Goal: Task Accomplishment & Management: Complete application form

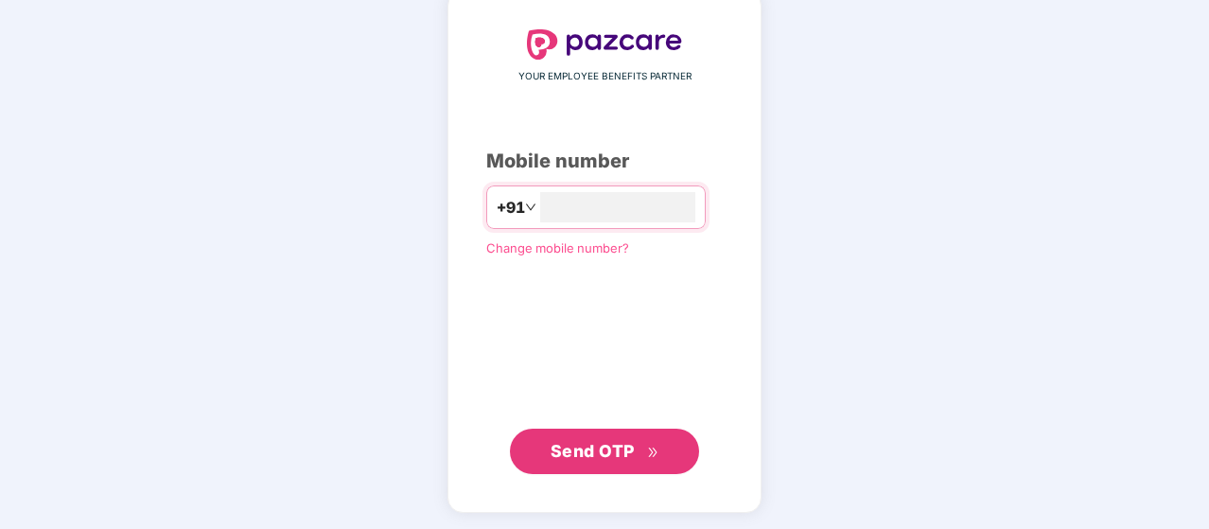
type input "**********"
click at [603, 457] on span "Send OTP" at bounding box center [592, 452] width 84 height 20
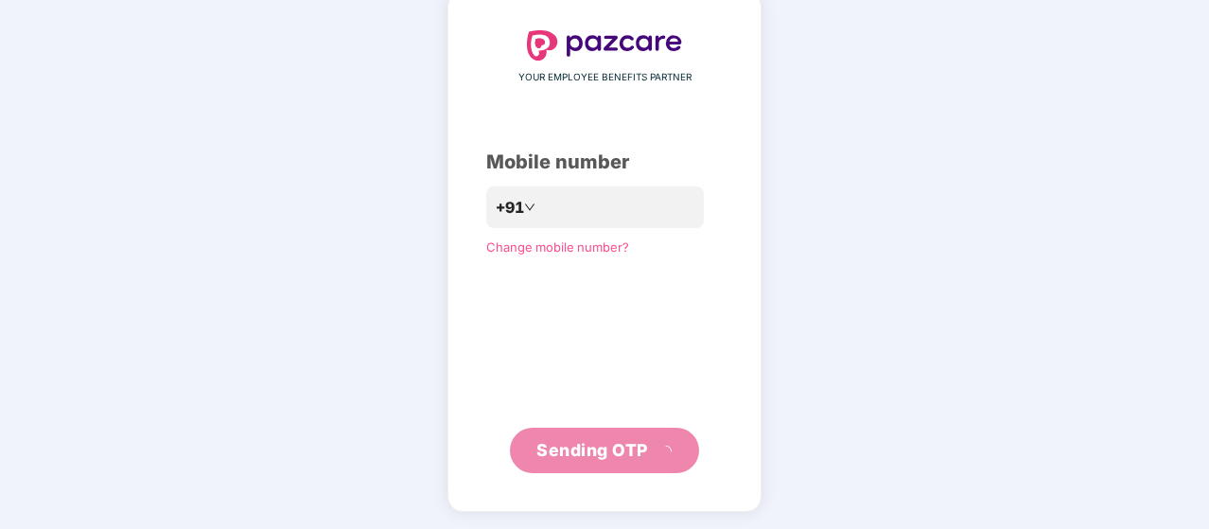
scroll to position [87, 0]
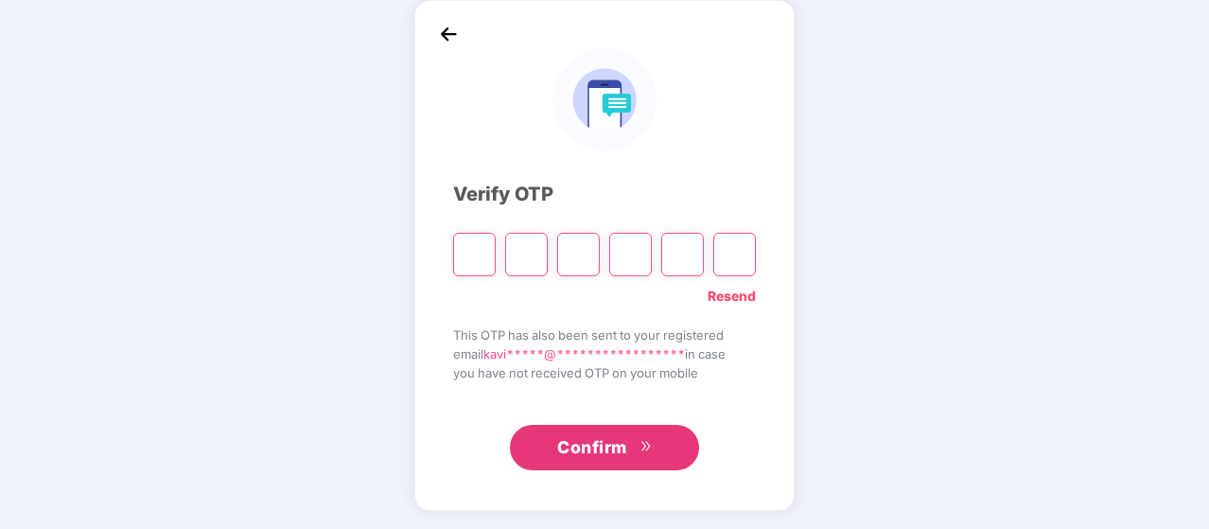
type input "*"
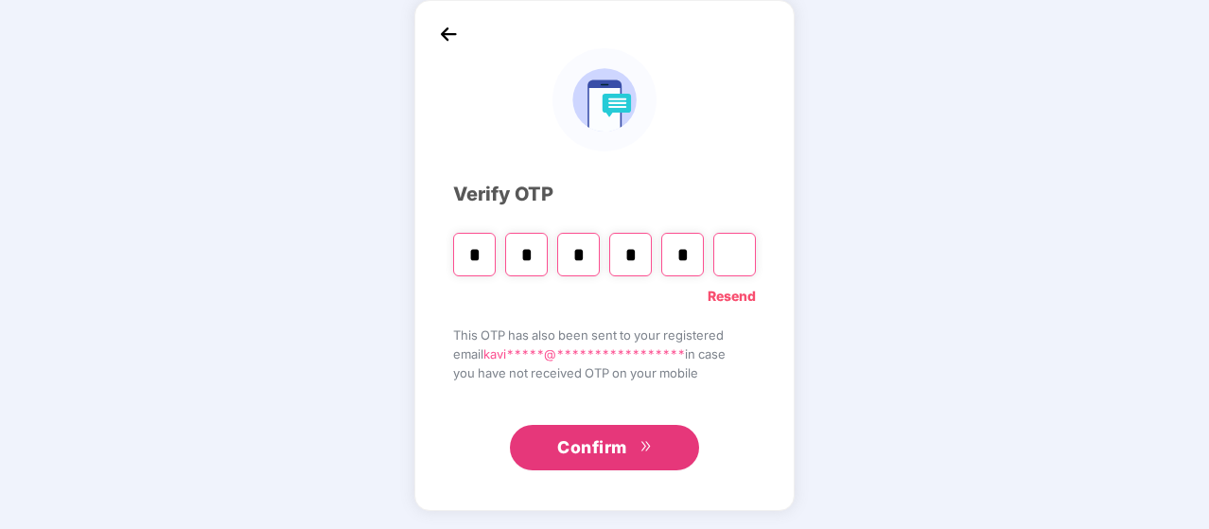
type input "*"
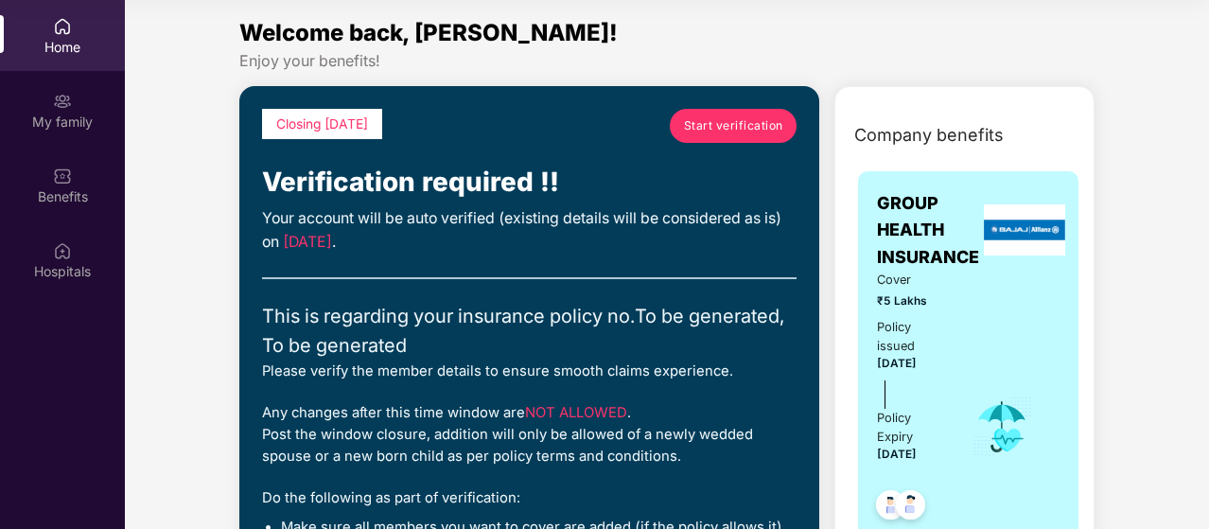
click at [727, 128] on span "Start verification" at bounding box center [733, 125] width 99 height 18
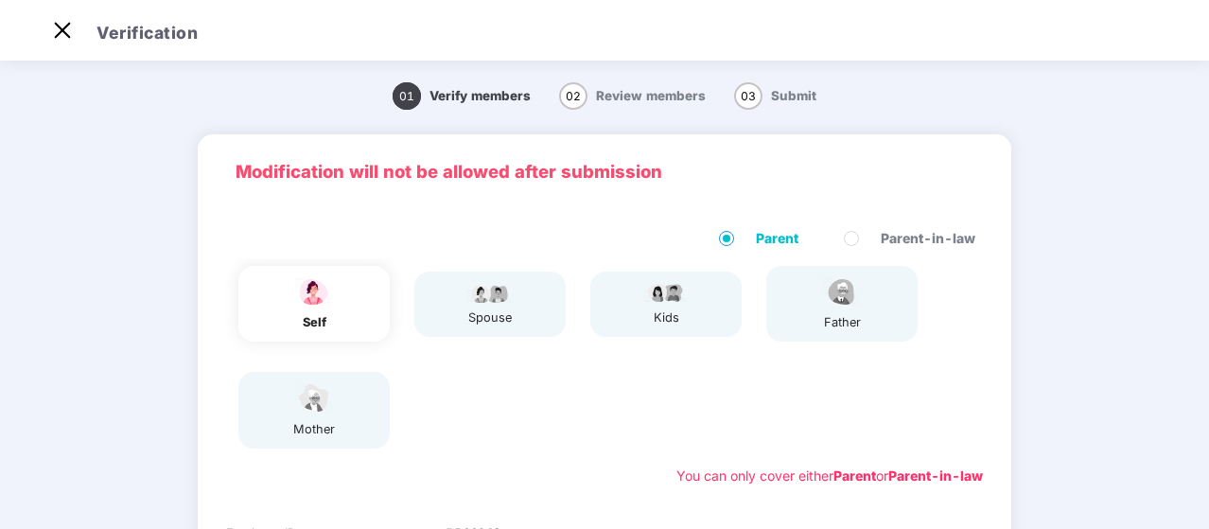
scroll to position [45, 0]
click at [306, 283] on img at bounding box center [313, 291] width 47 height 33
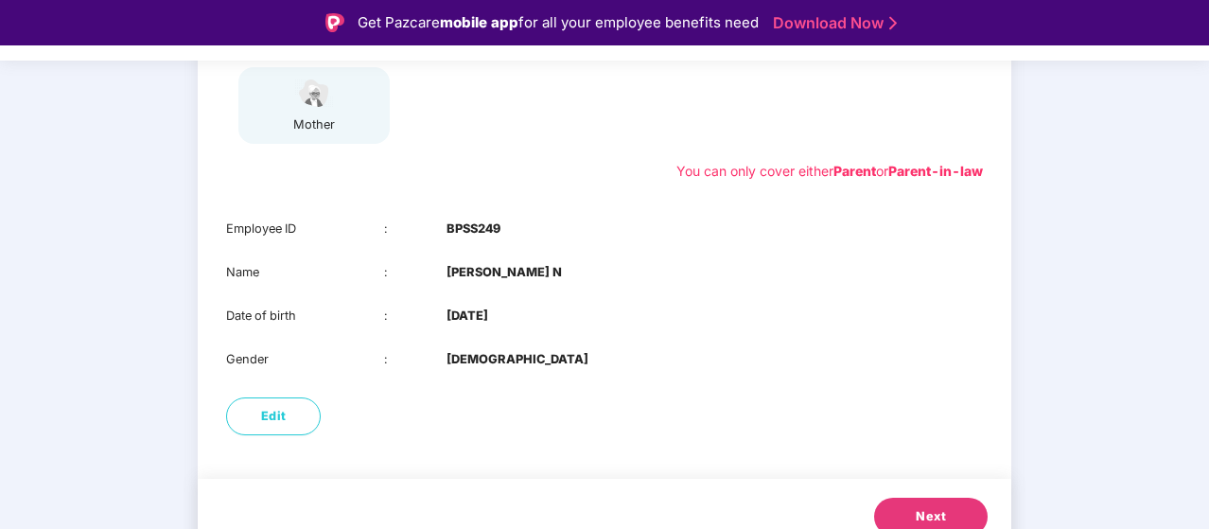
scroll to position [374, 0]
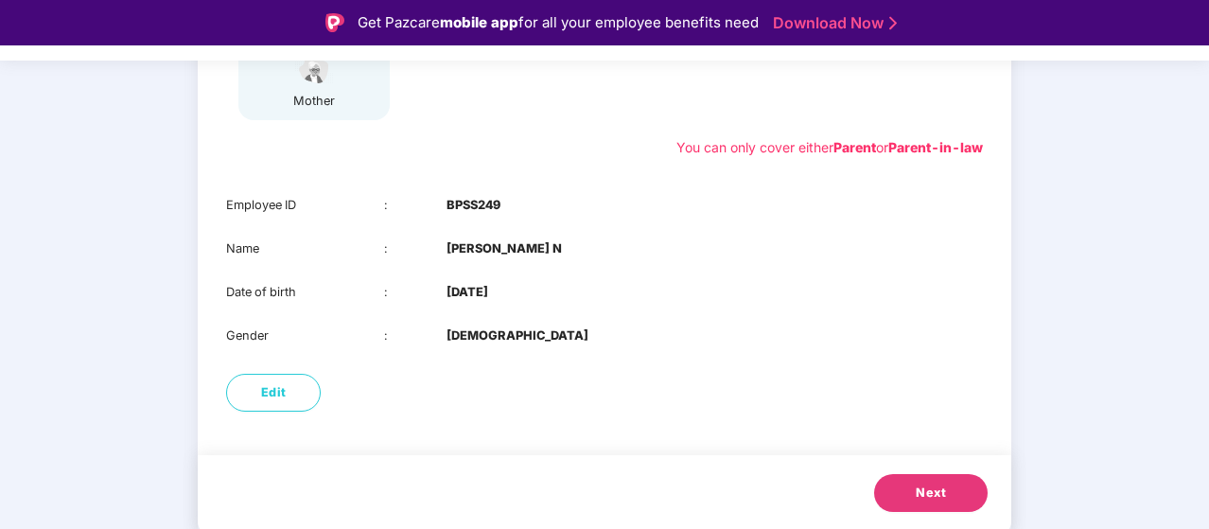
click at [948, 485] on button "Next" at bounding box center [930, 493] width 113 height 38
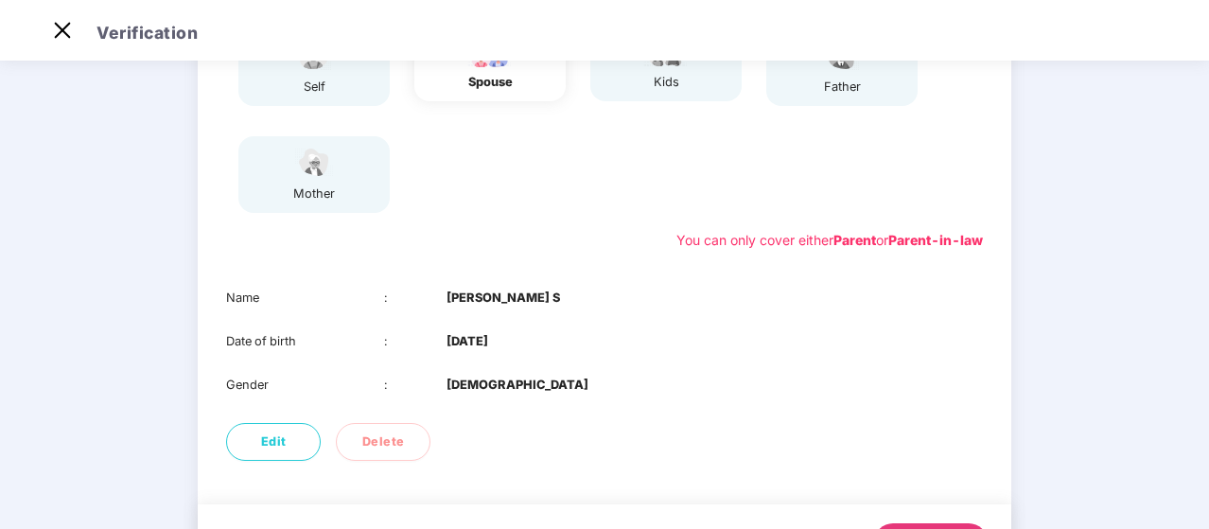
scroll to position [330, 0]
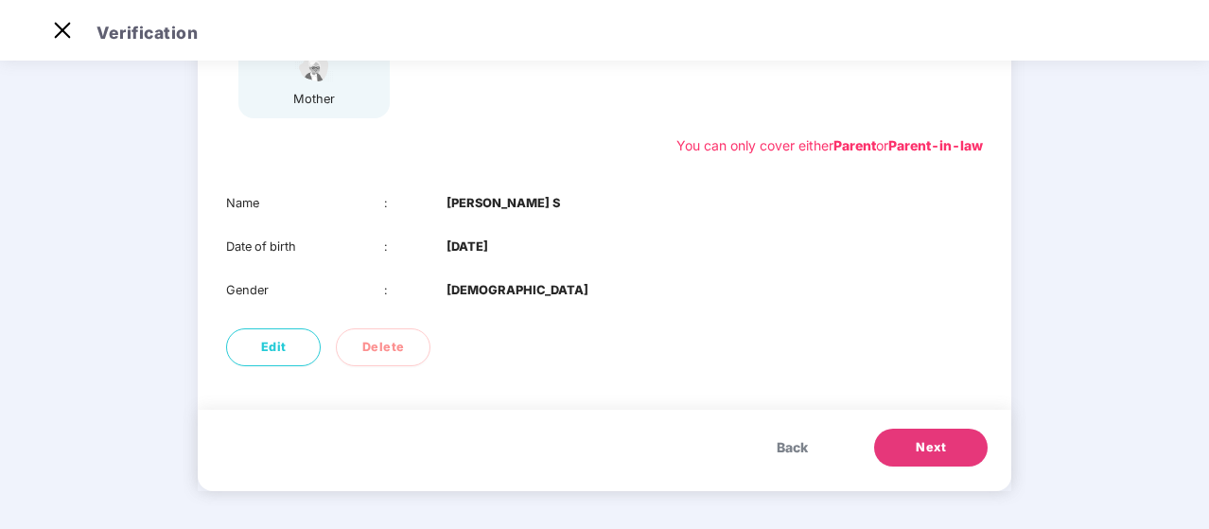
click at [927, 447] on span "Next" at bounding box center [930, 447] width 30 height 19
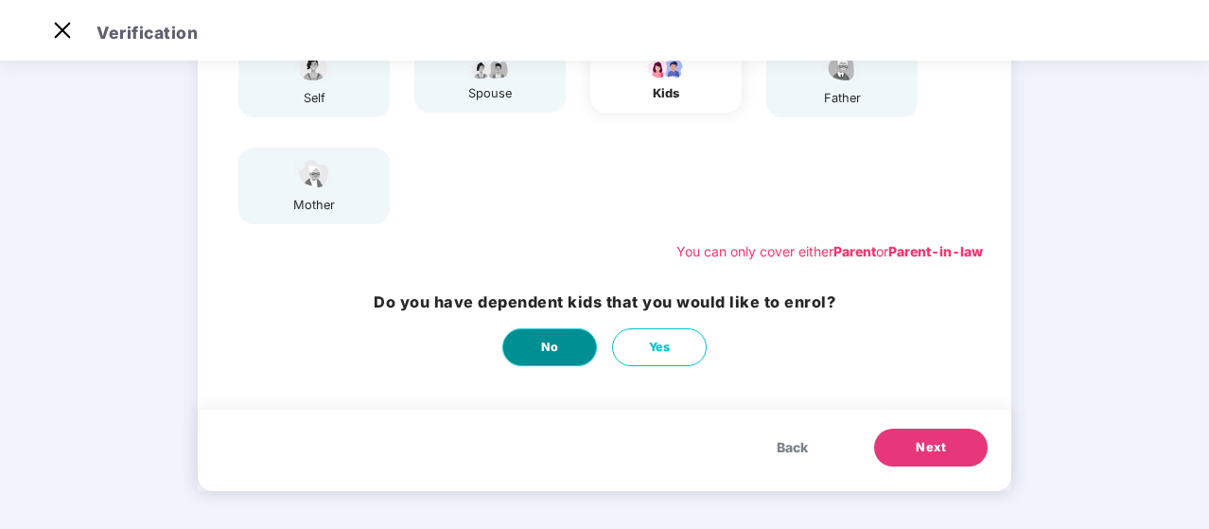
click at [548, 349] on span "No" at bounding box center [550, 347] width 18 height 19
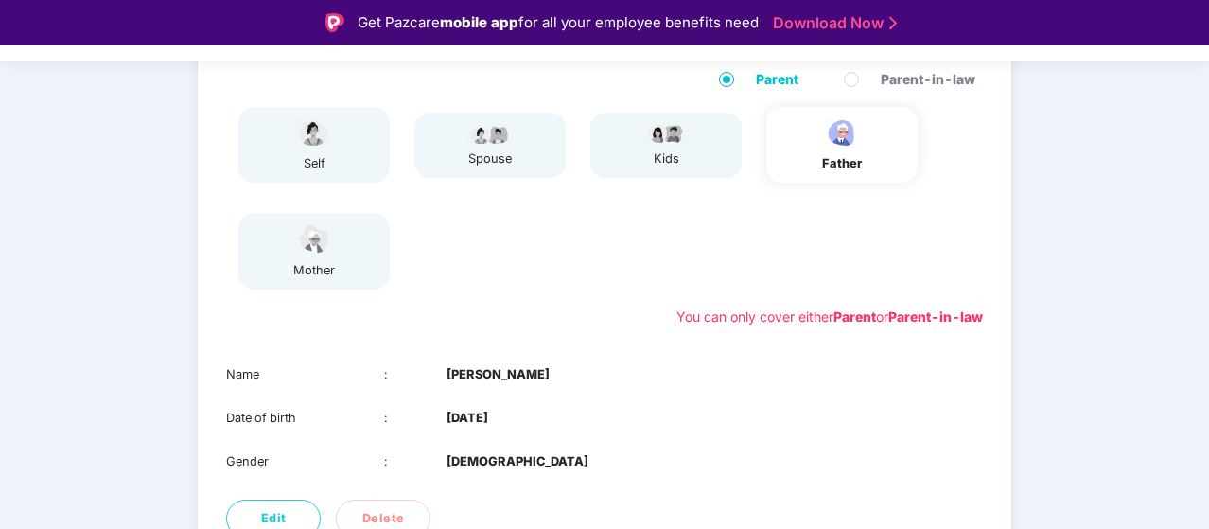
scroll to position [319, 0]
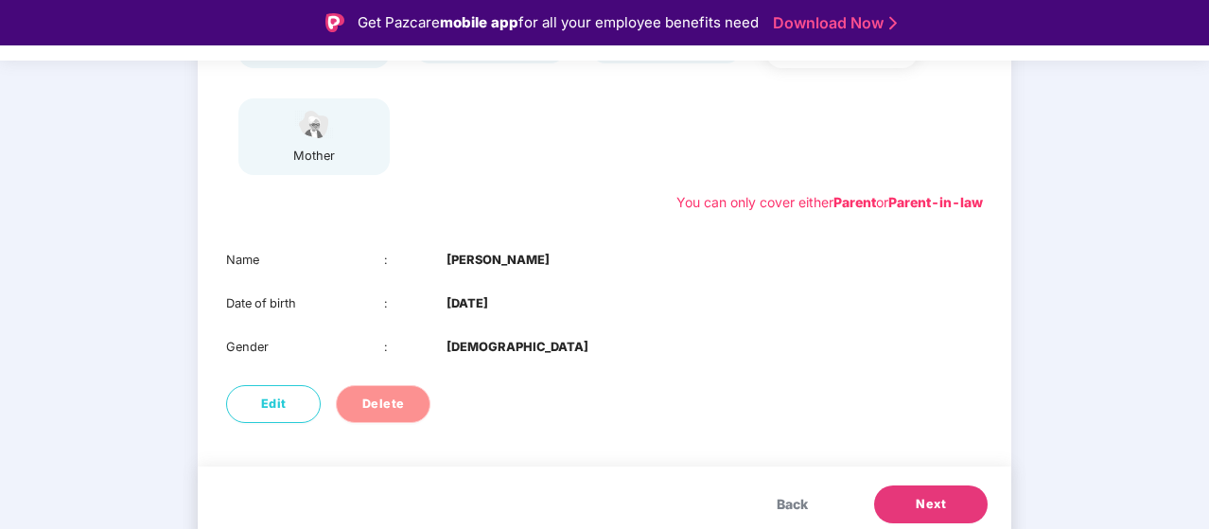
click at [368, 402] on span "Delete" at bounding box center [383, 403] width 43 height 19
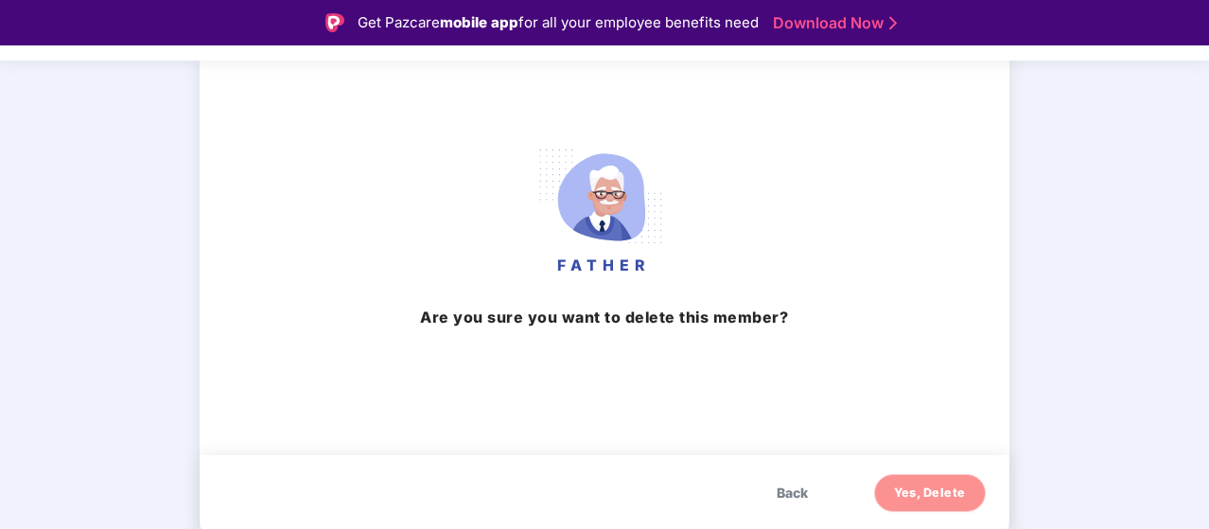
click at [957, 497] on span "Yes, Delete" at bounding box center [930, 492] width 72 height 19
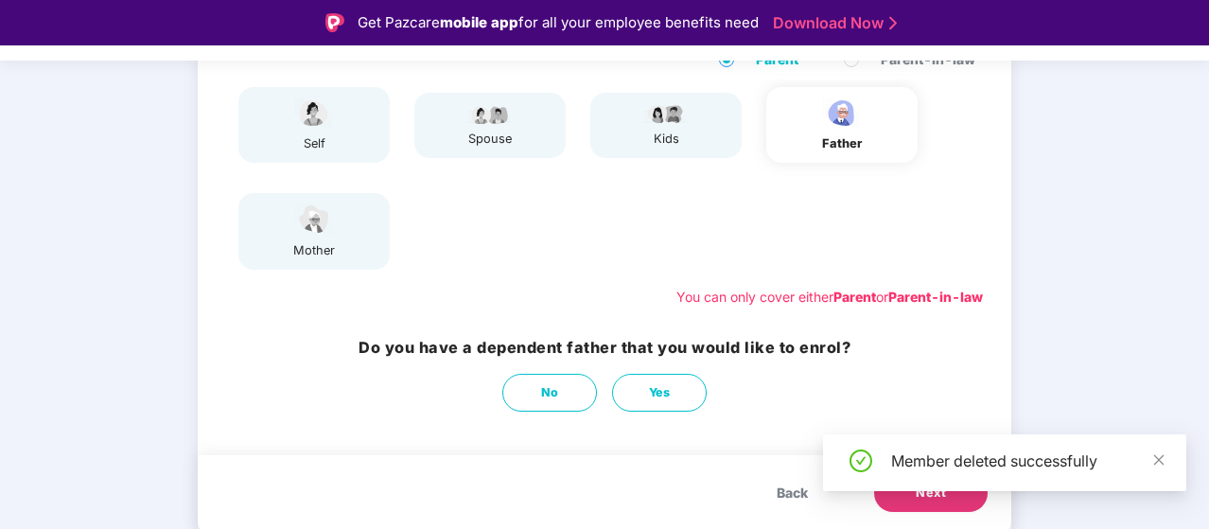
scroll to position [224, 0]
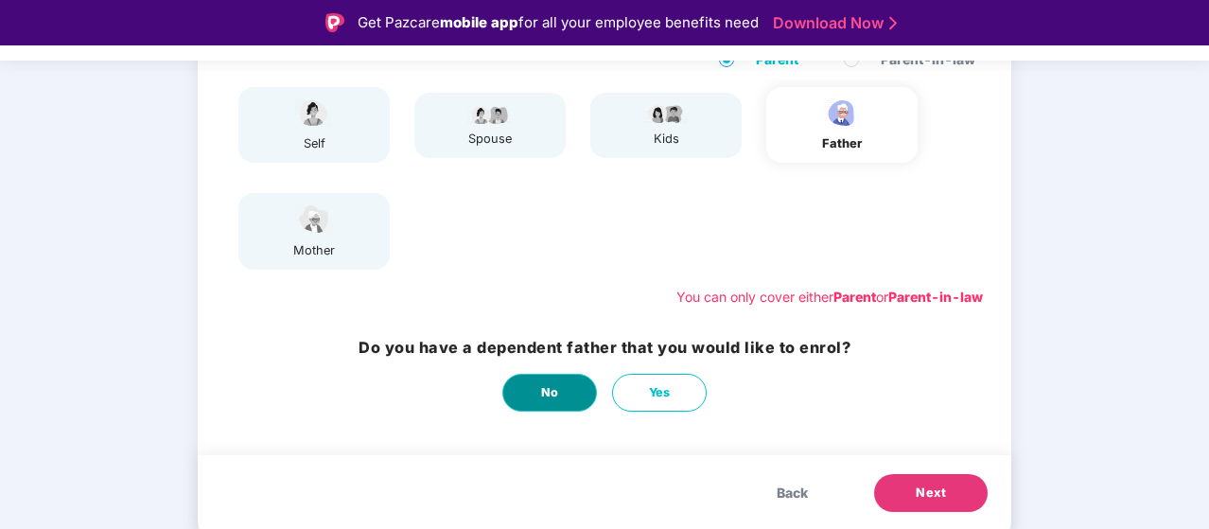
click at [547, 394] on span "No" at bounding box center [550, 392] width 18 height 19
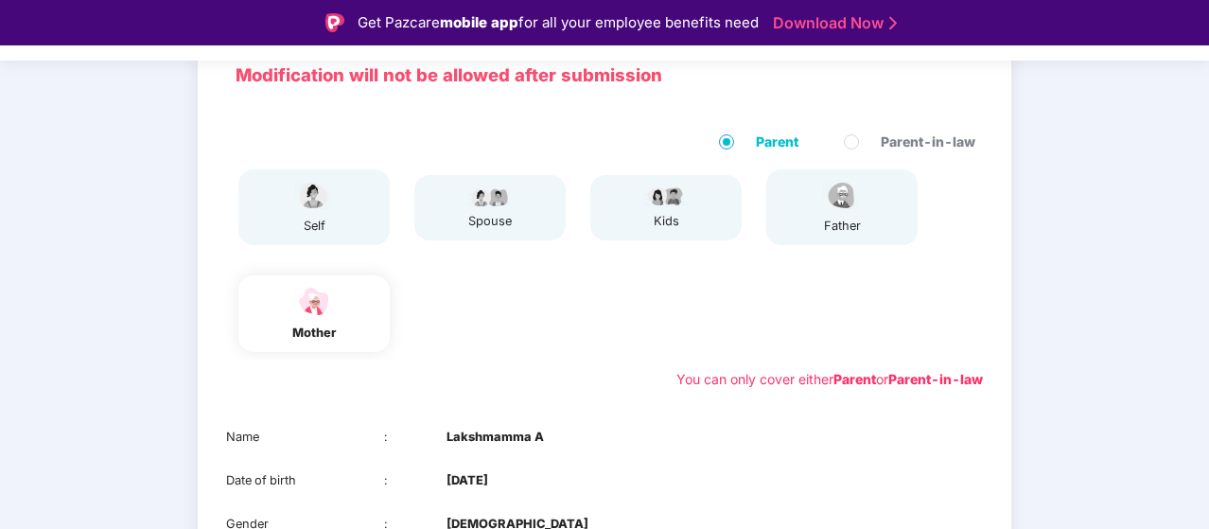
scroll to position [141, 0]
click at [818, 204] on img at bounding box center [841, 196] width 47 height 33
click at [857, 209] on img at bounding box center [841, 196] width 47 height 33
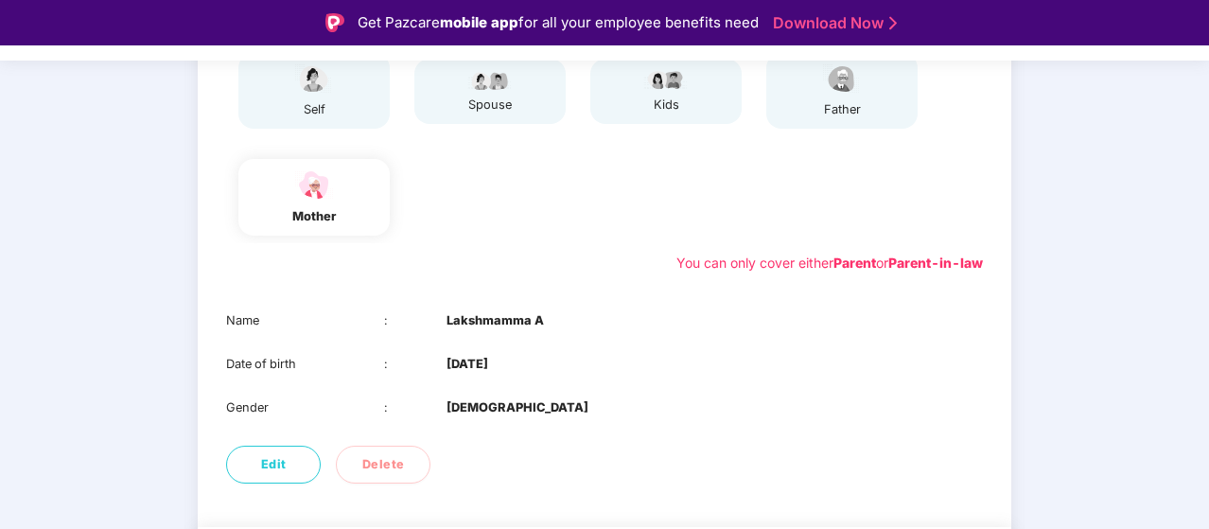
scroll to position [235, 0]
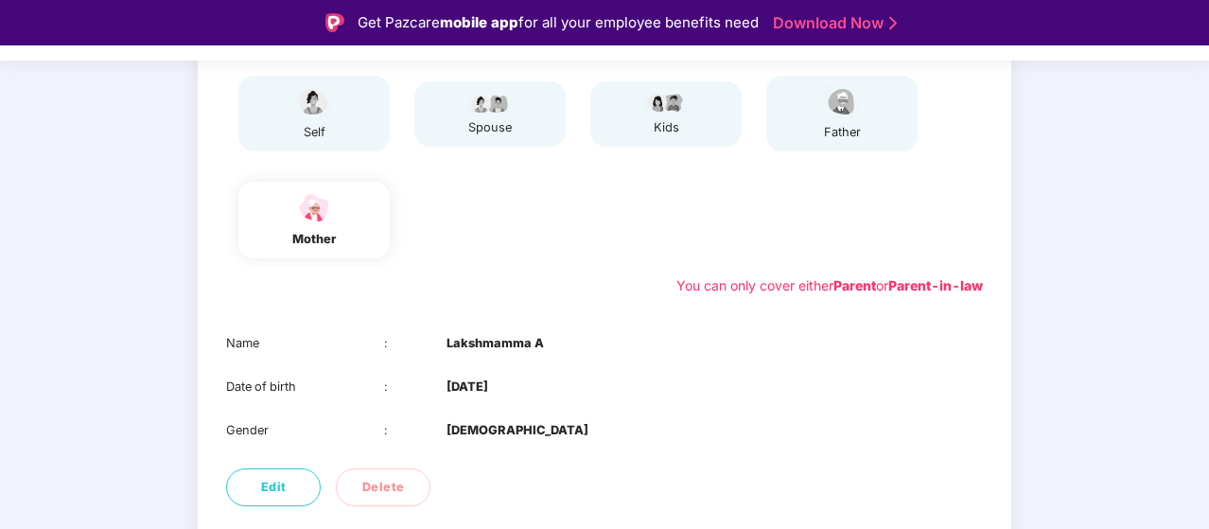
click at [815, 121] on div "father" at bounding box center [841, 114] width 151 height 76
click at [836, 128] on div "father" at bounding box center [841, 132] width 47 height 19
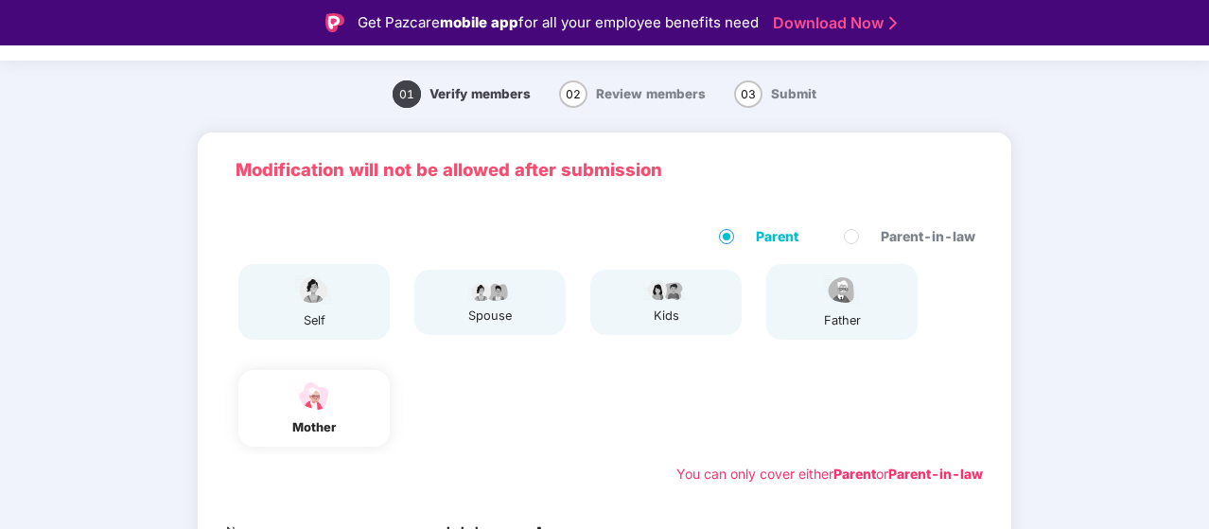
scroll to position [46, 0]
click at [857, 304] on img at bounding box center [841, 290] width 47 height 33
click at [847, 305] on img at bounding box center [841, 290] width 47 height 33
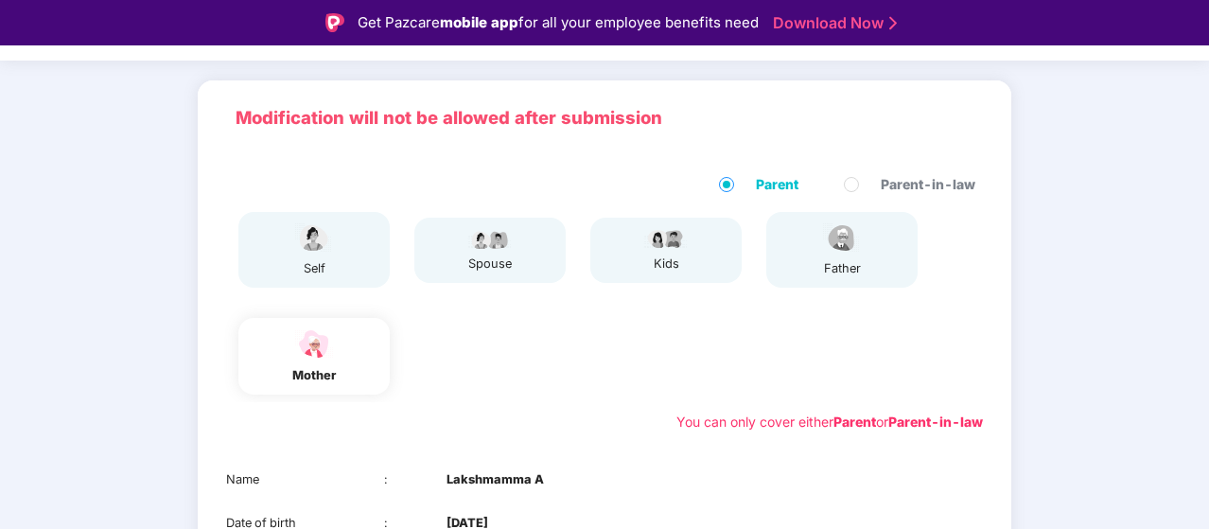
scroll to position [141, 0]
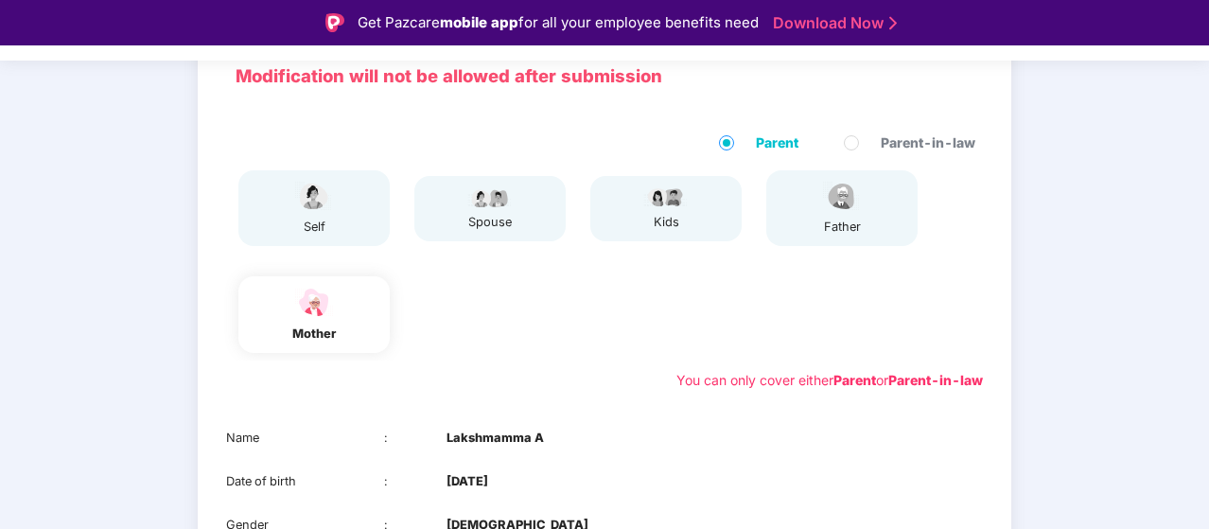
click at [827, 186] on img at bounding box center [841, 196] width 47 height 33
click at [844, 203] on img at bounding box center [841, 196] width 47 height 33
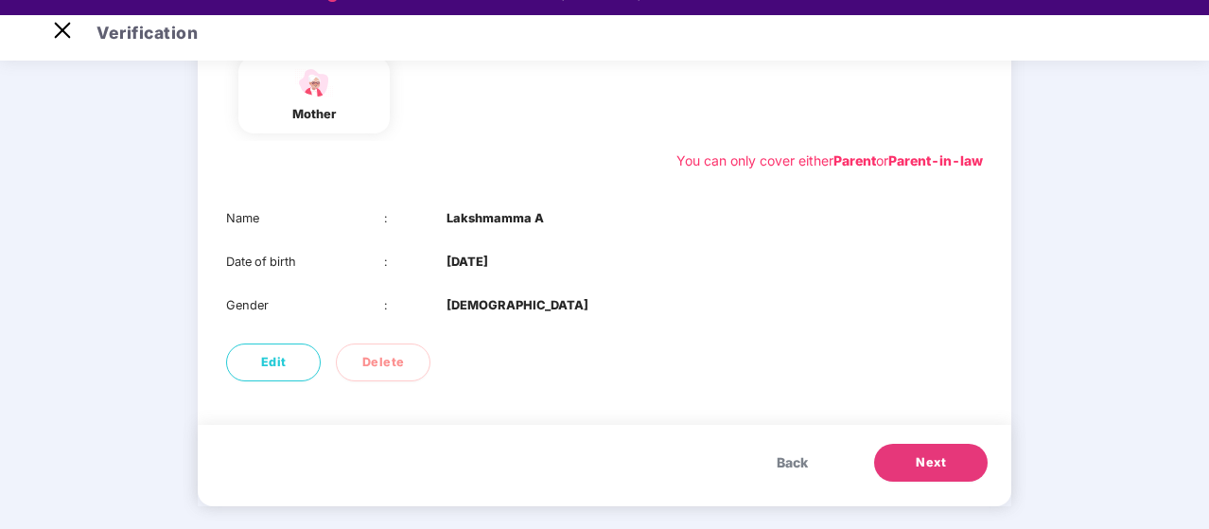
scroll to position [45, 0]
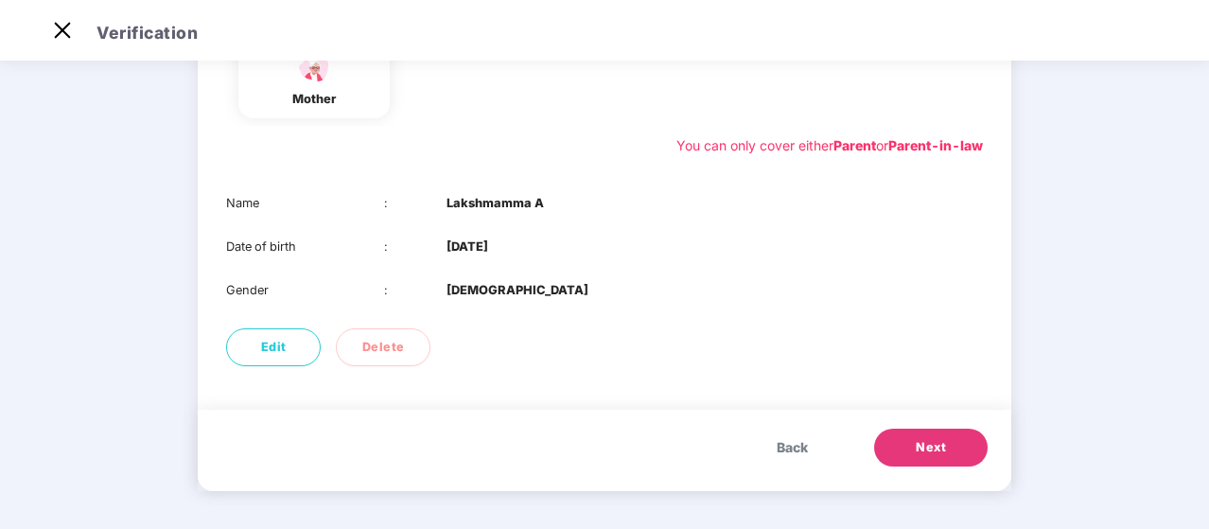
click at [957, 444] on button "Next" at bounding box center [930, 447] width 113 height 38
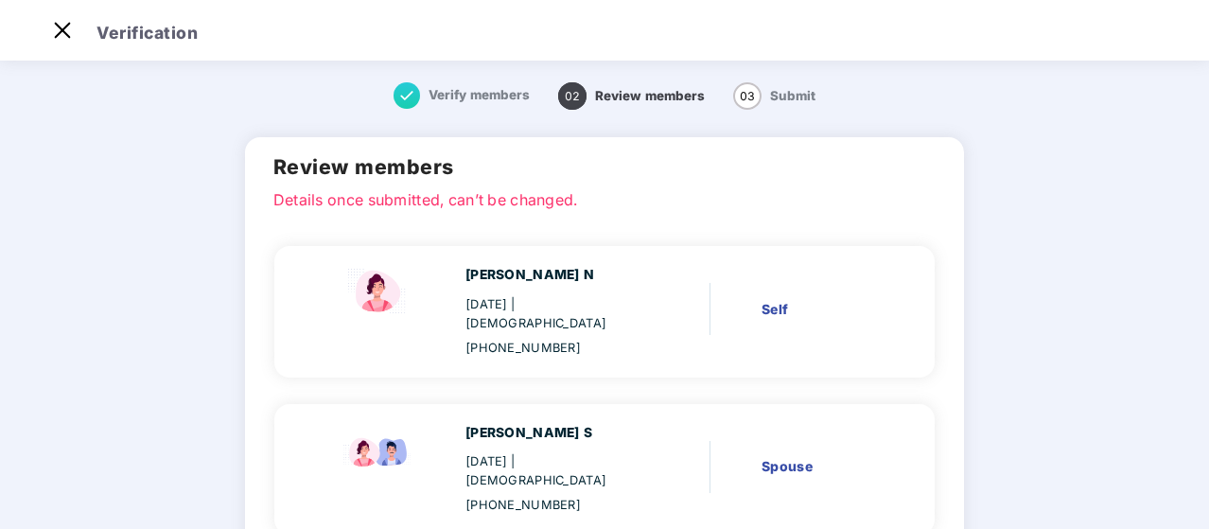
scroll to position [0, 0]
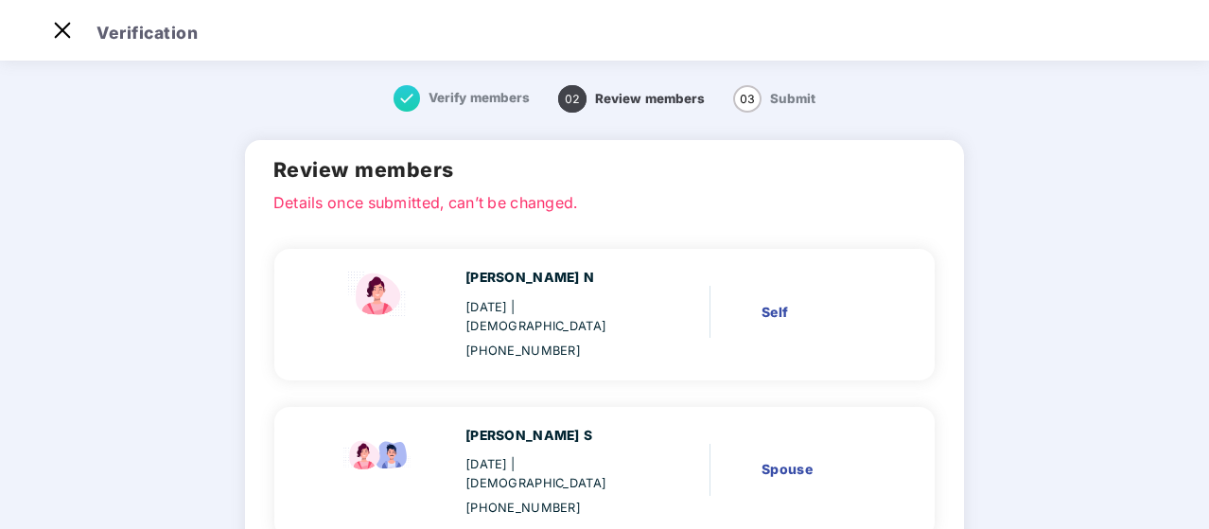
click at [442, 107] on div "Verify members" at bounding box center [461, 98] width 136 height 26
click at [457, 97] on span "Verify members" at bounding box center [478, 97] width 101 height 15
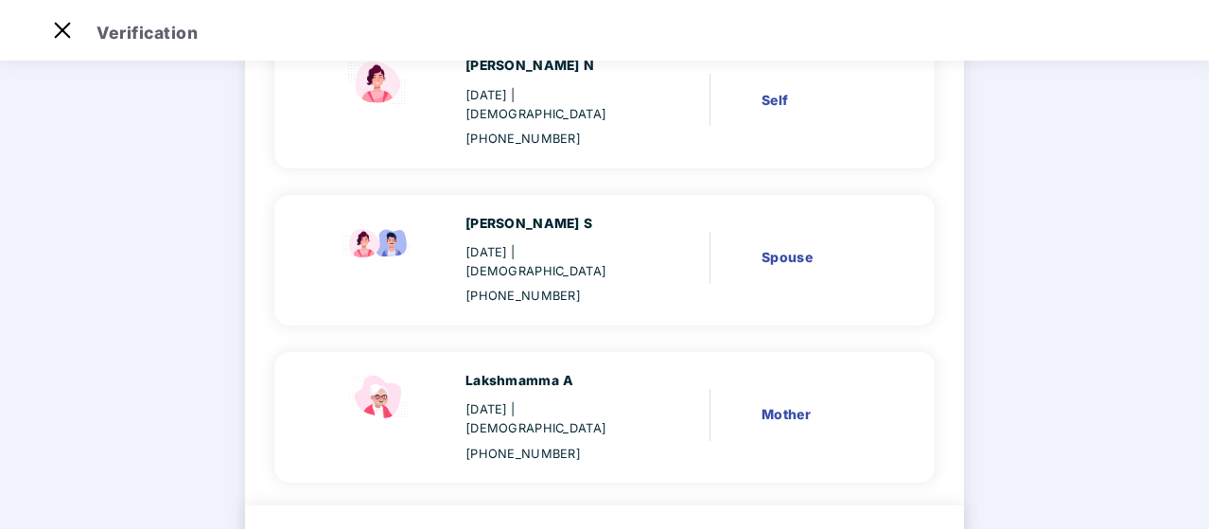
scroll to position [268, 0]
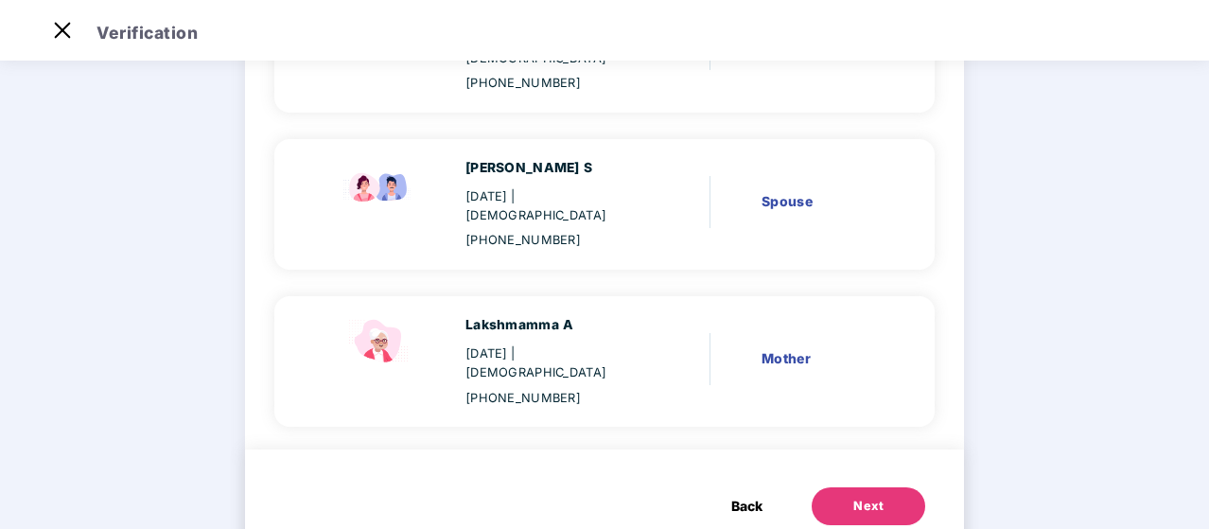
click at [855, 487] on button "Next" at bounding box center [867, 506] width 113 height 38
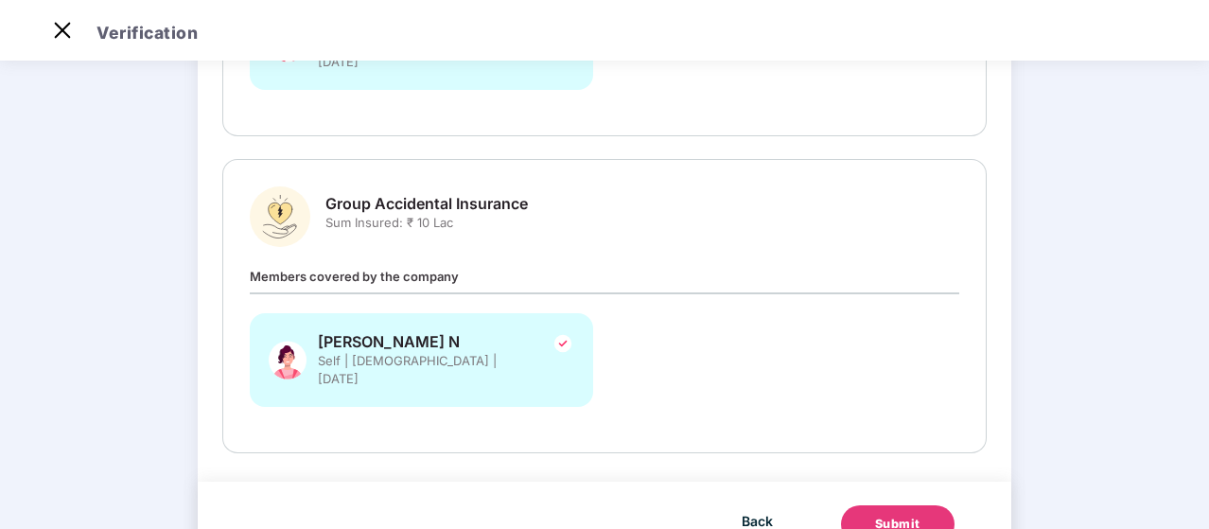
scroll to position [572, 0]
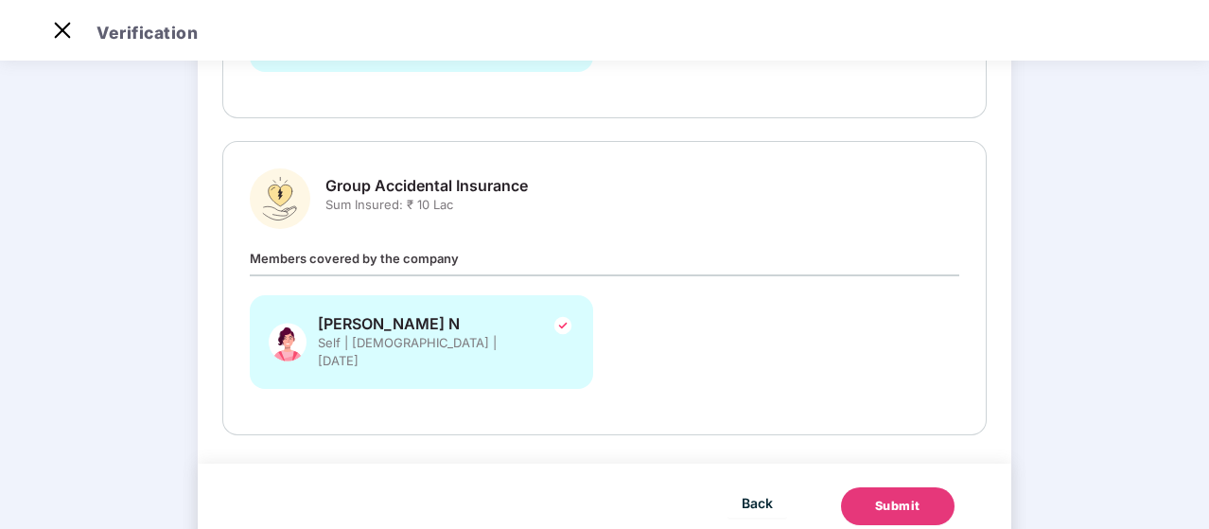
click at [904, 496] on div "Submit" at bounding box center [897, 505] width 45 height 19
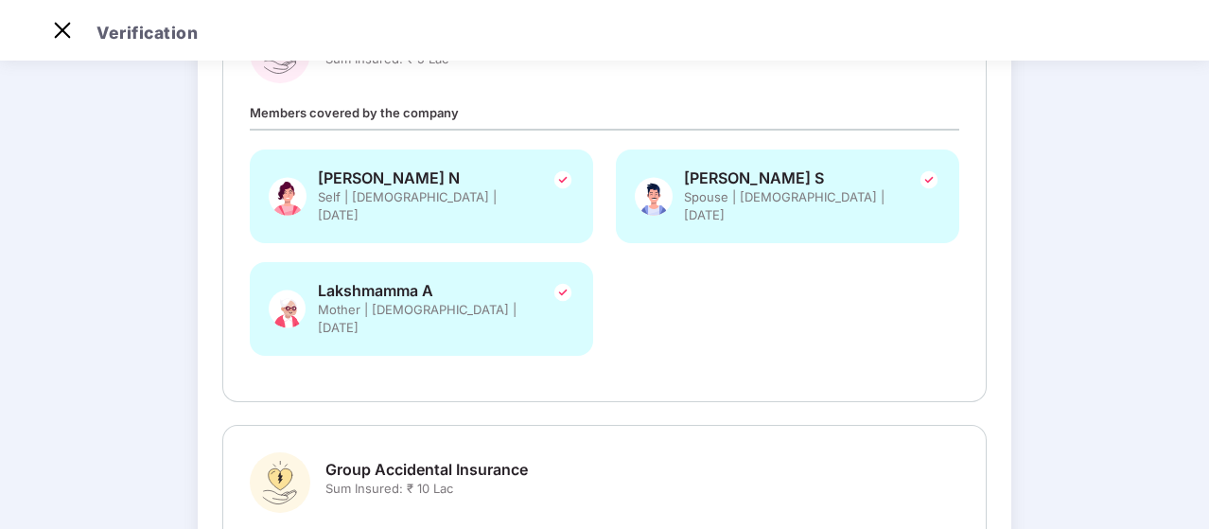
scroll to position [0, 0]
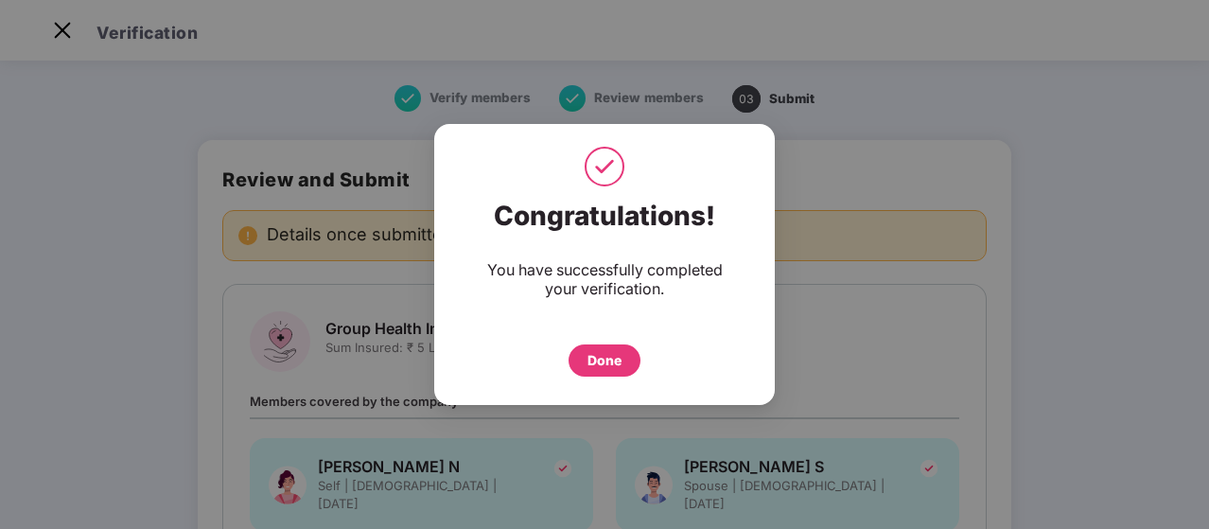
click at [623, 360] on div "Done" at bounding box center [604, 360] width 72 height 32
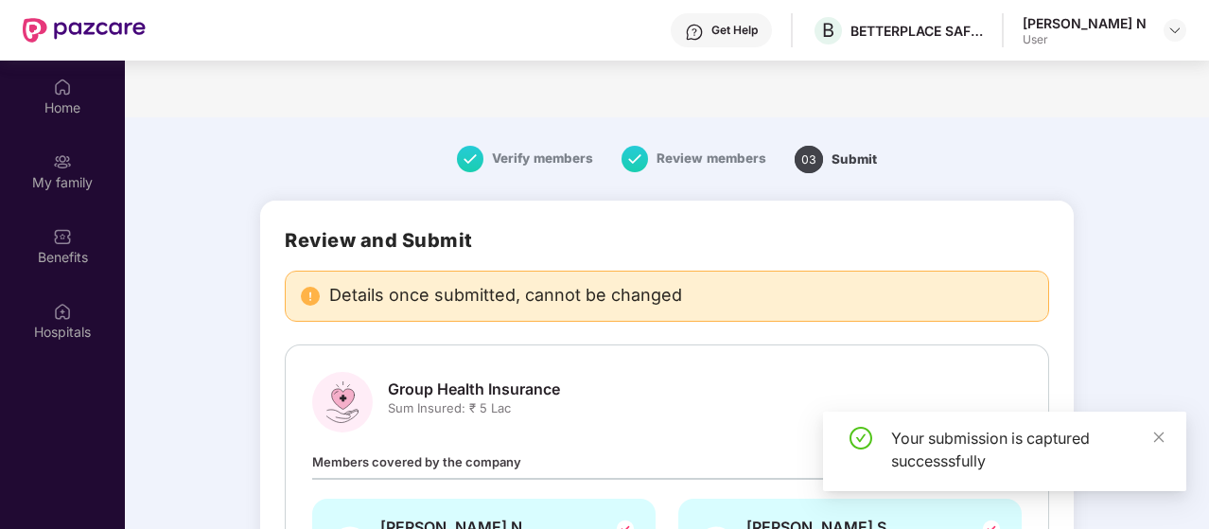
scroll to position [106, 0]
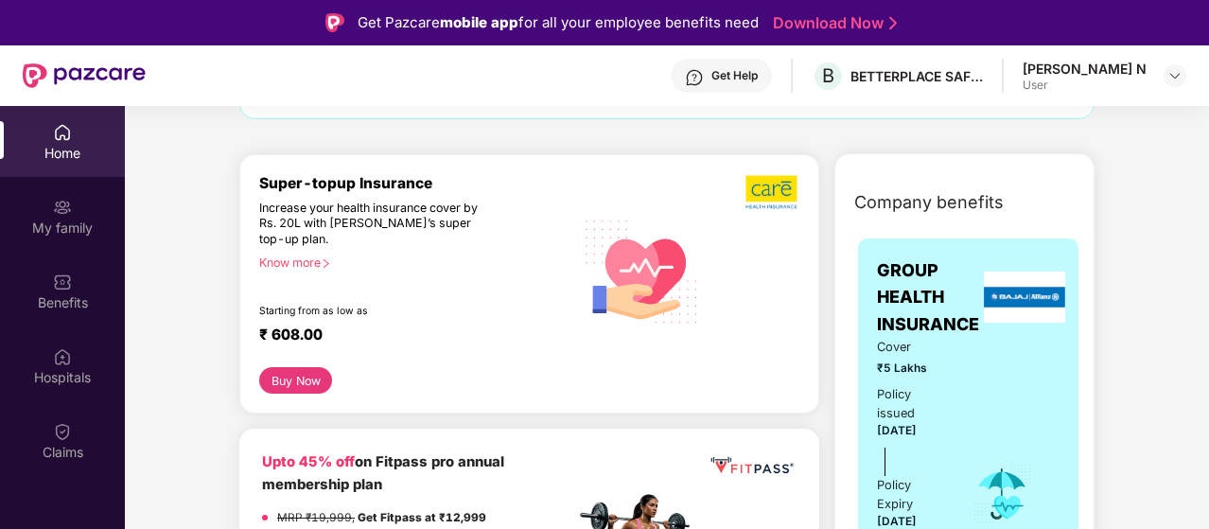
scroll to position [95, 0]
